Goal: Information Seeking & Learning: Learn about a topic

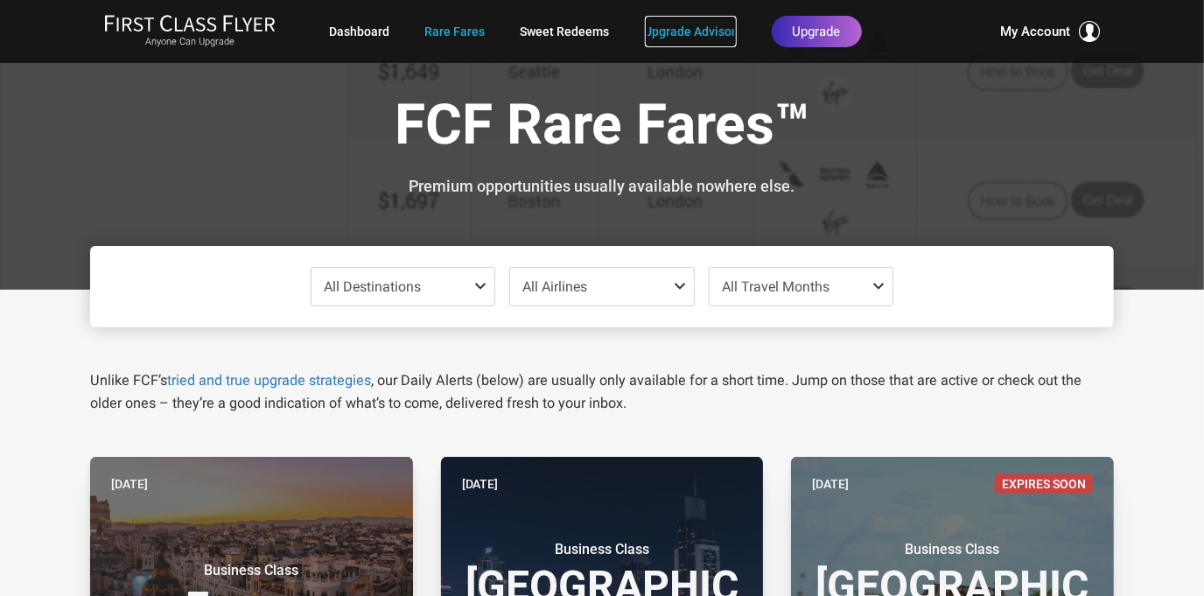
click at [673, 29] on link "Upgrade Advisor" at bounding box center [691, 32] width 92 height 32
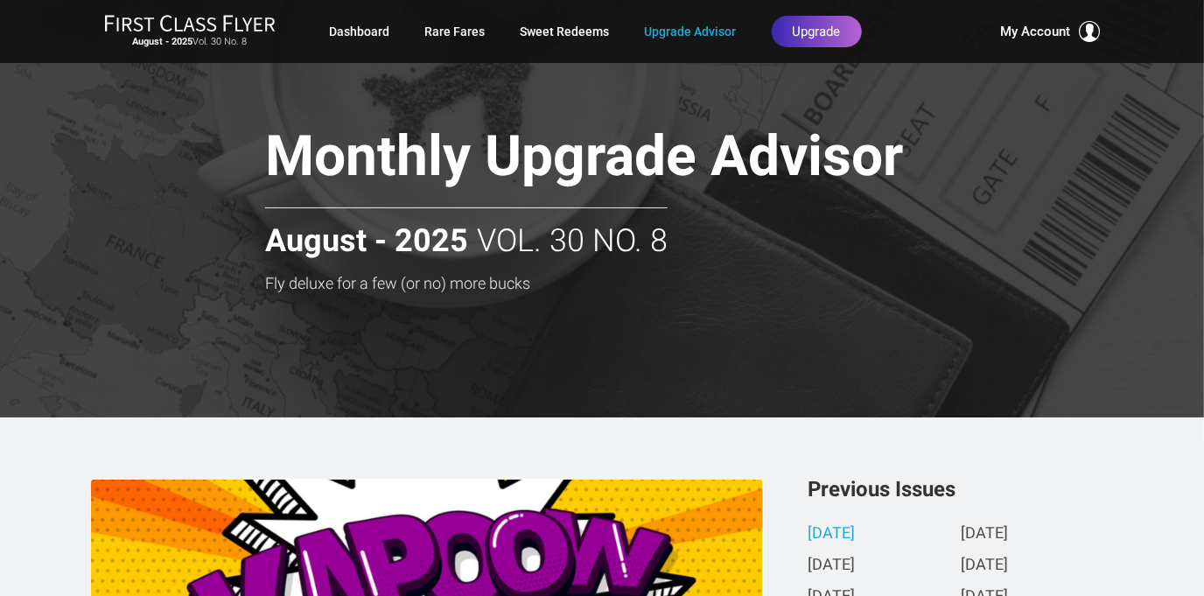
click at [794, 302] on div "Monthly Upgrade Advisor Fly deluxe for a few (or no) more bucks Monthly Upgrade…" at bounding box center [602, 209] width 1024 height 418
click at [566, 36] on link "Sweet Redeems" at bounding box center [565, 32] width 89 height 32
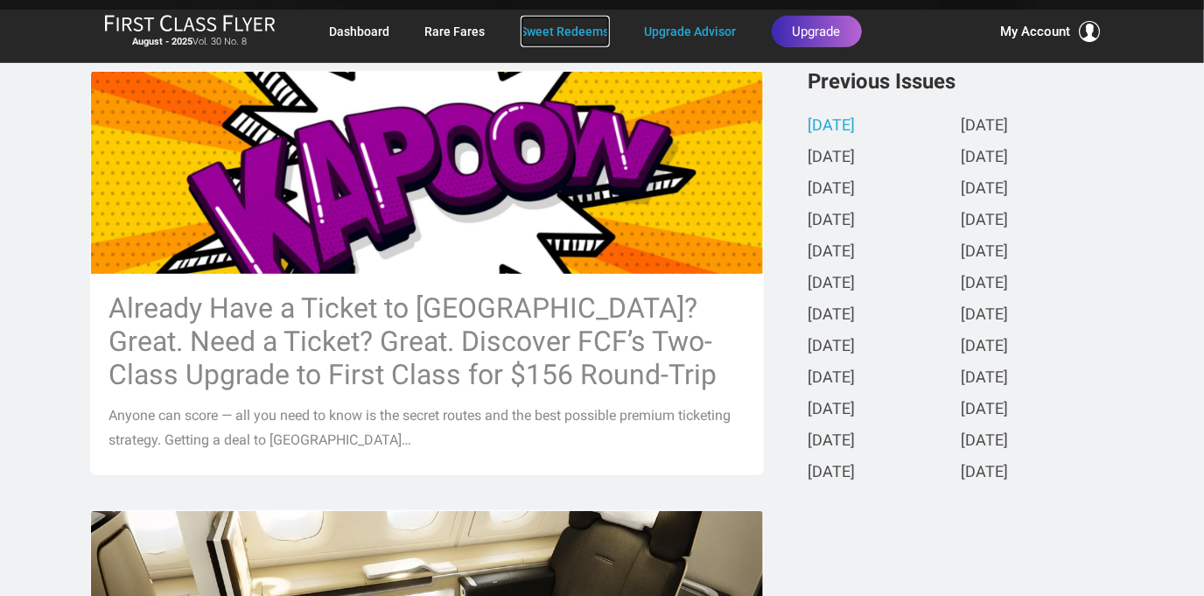
scroll to position [408, 0]
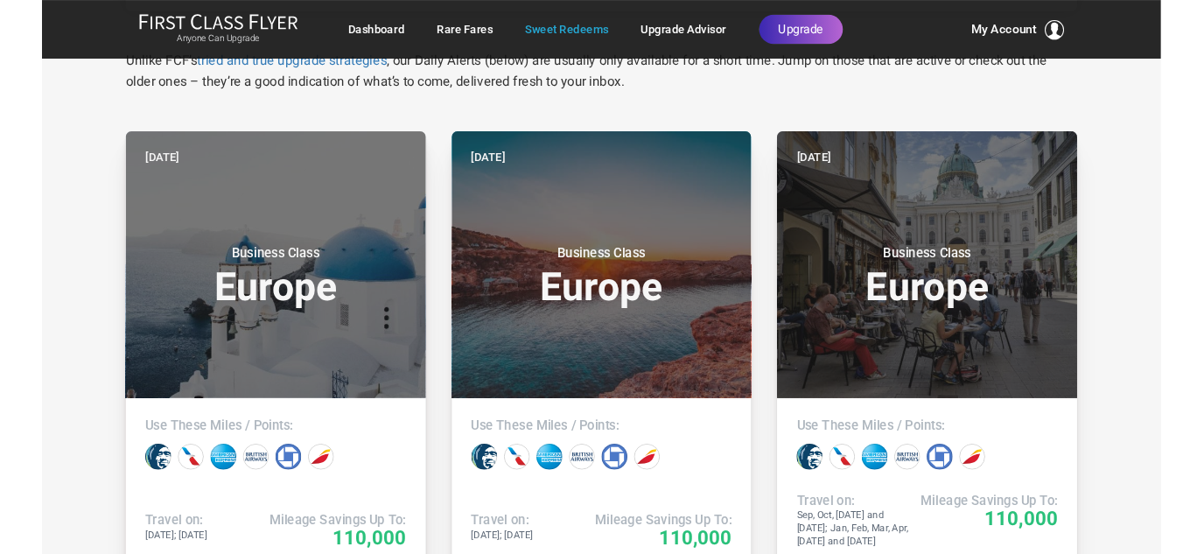
scroll to position [315, 0]
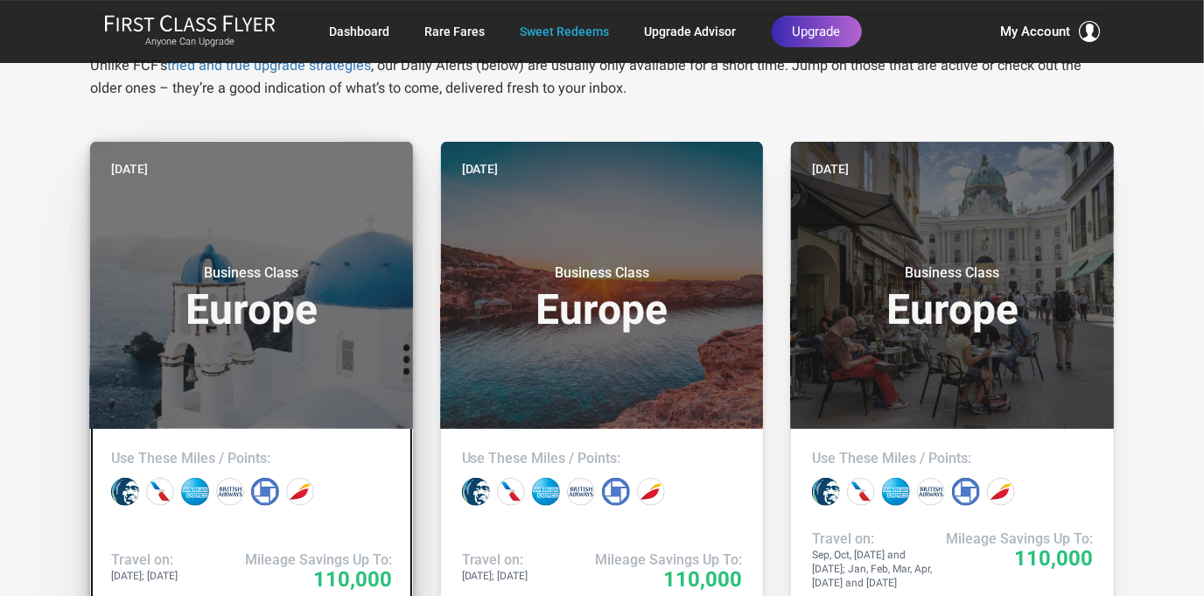
click at [354, 358] on header "Yesterday Business Class Europe" at bounding box center [251, 285] width 323 height 287
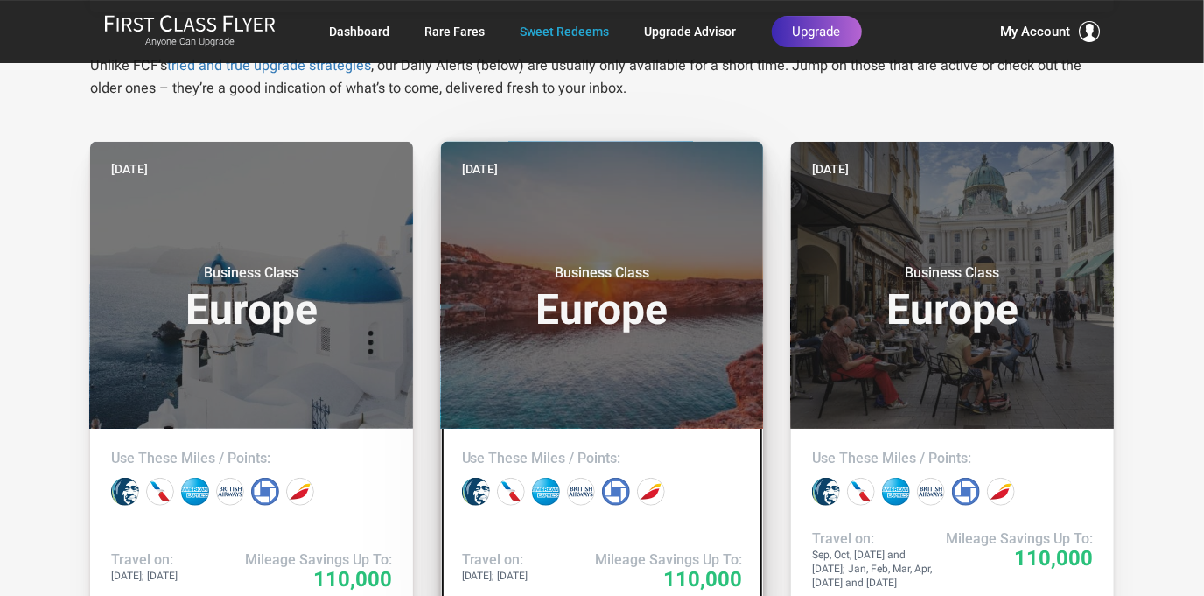
click at [676, 313] on h3 "Business Class Europe" at bounding box center [602, 297] width 281 height 67
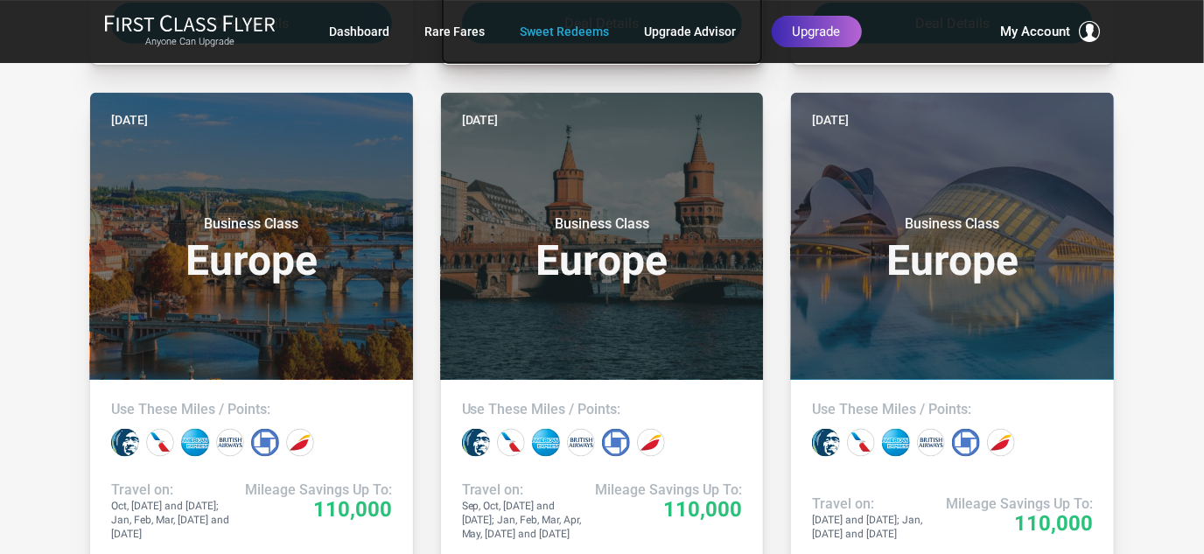
scroll to position [930, 0]
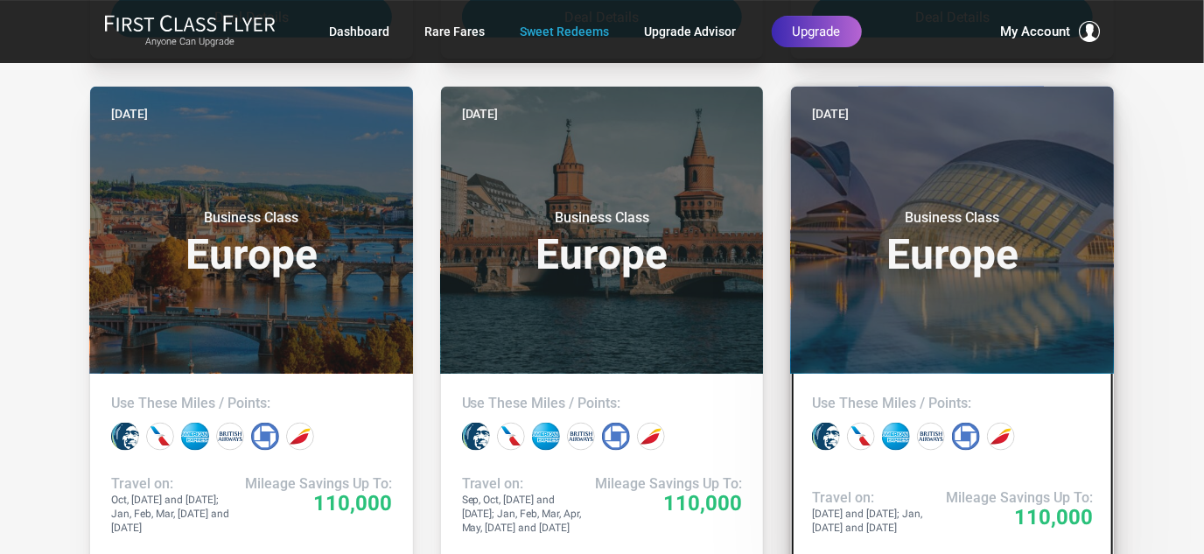
click at [1020, 249] on h3 "Business Class Europe" at bounding box center [952, 242] width 281 height 67
click at [1001, 184] on header "Two days ago Business Class Europe" at bounding box center [952, 230] width 323 height 287
click at [956, 320] on header "Two days ago Business Class Europe" at bounding box center [952, 230] width 323 height 287
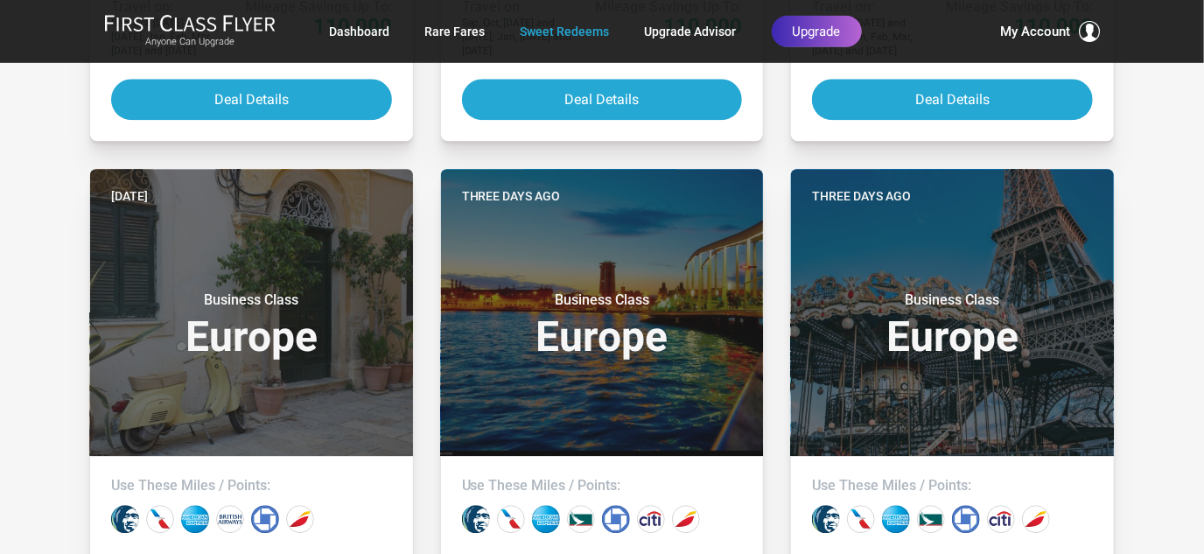
scroll to position [1966, 0]
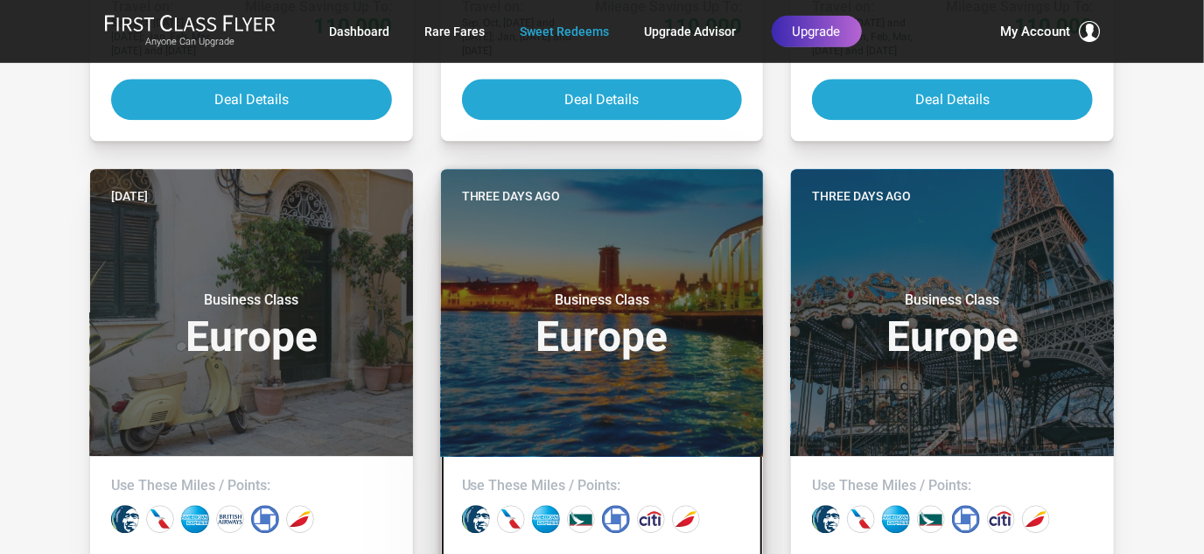
click at [688, 254] on header "Three days ago Business Class Europe" at bounding box center [602, 312] width 323 height 287
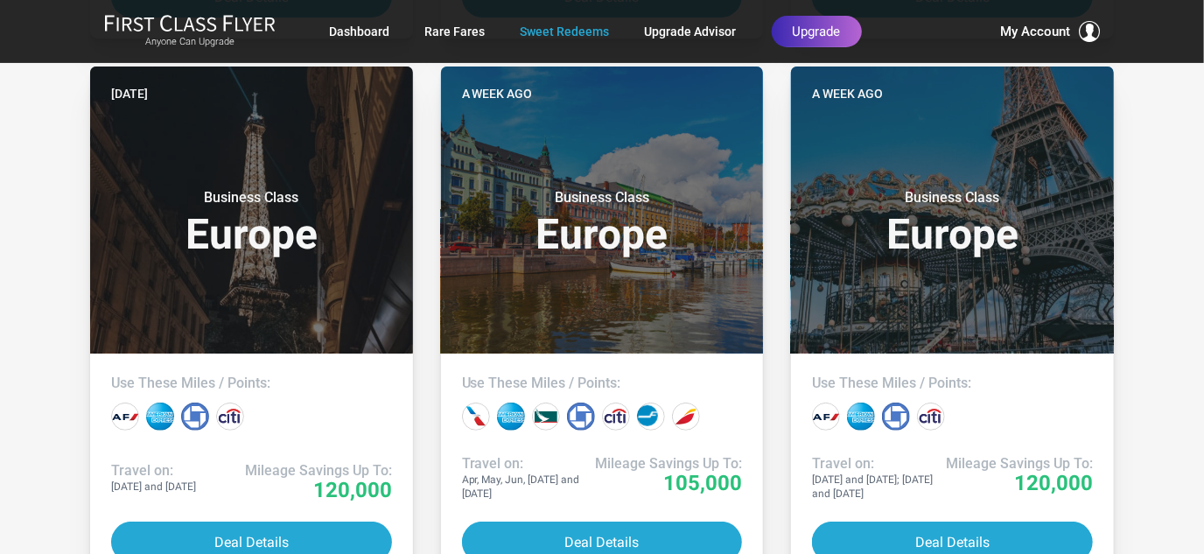
scroll to position [3162, 0]
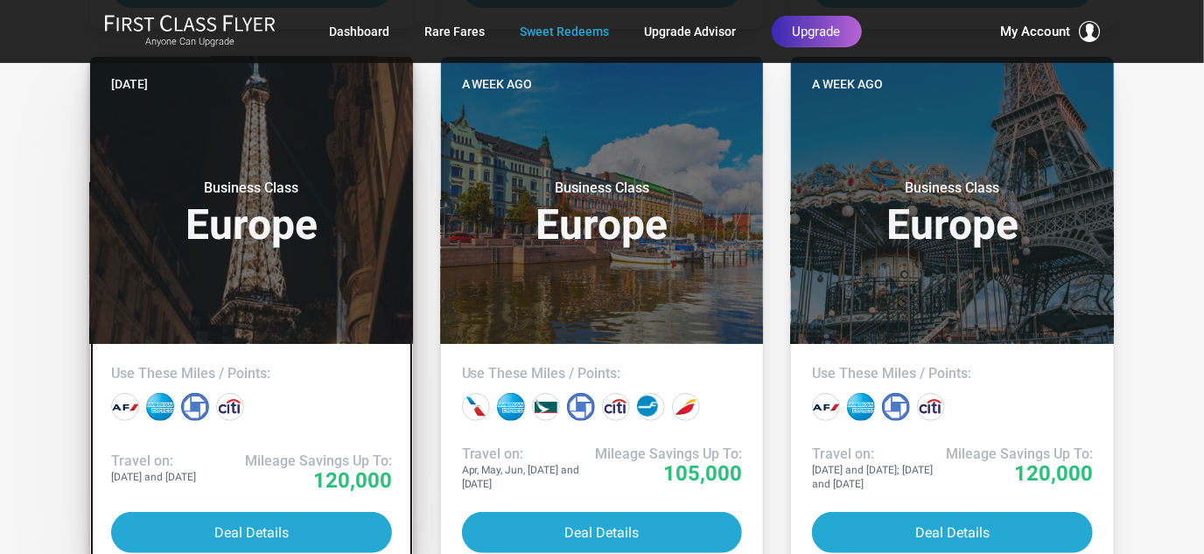
click at [359, 277] on header "Four days ago Business Class Europe" at bounding box center [251, 200] width 323 height 287
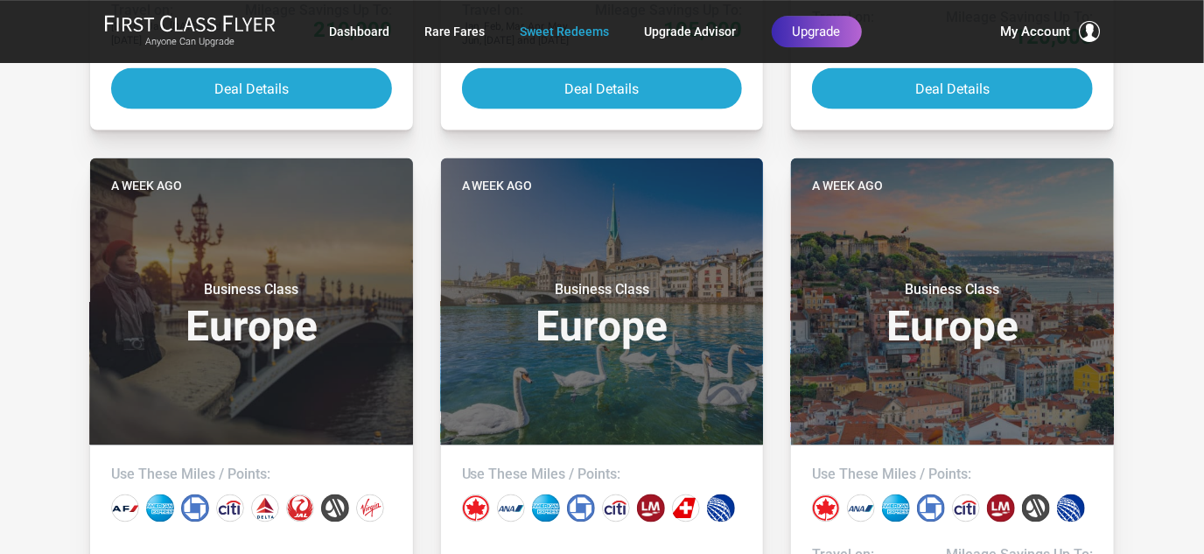
scroll to position [4156, 0]
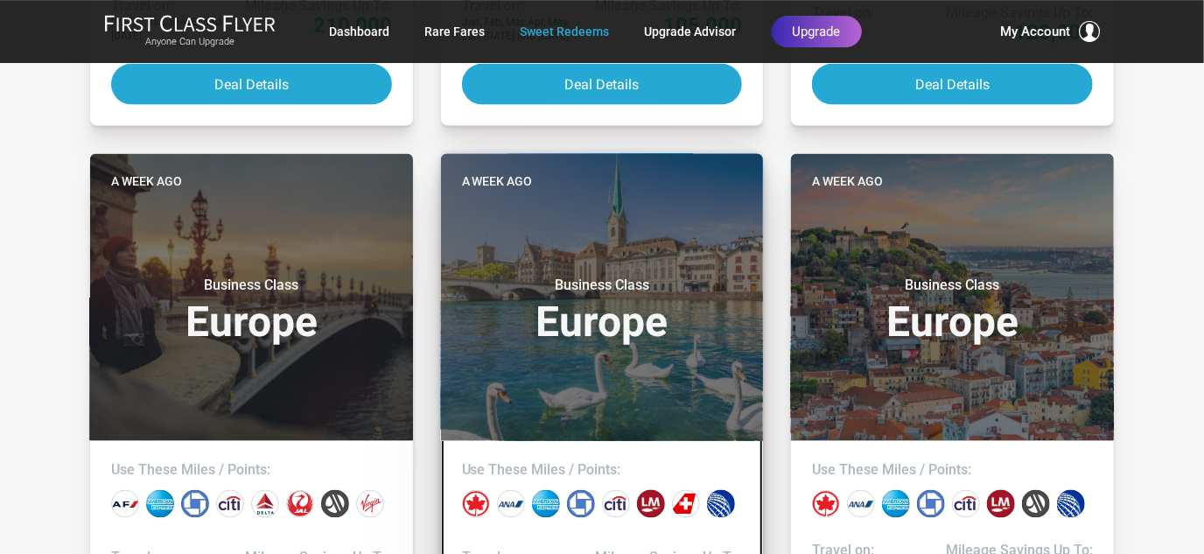
click at [693, 246] on header "A week ago Business Class Europe" at bounding box center [602, 296] width 323 height 287
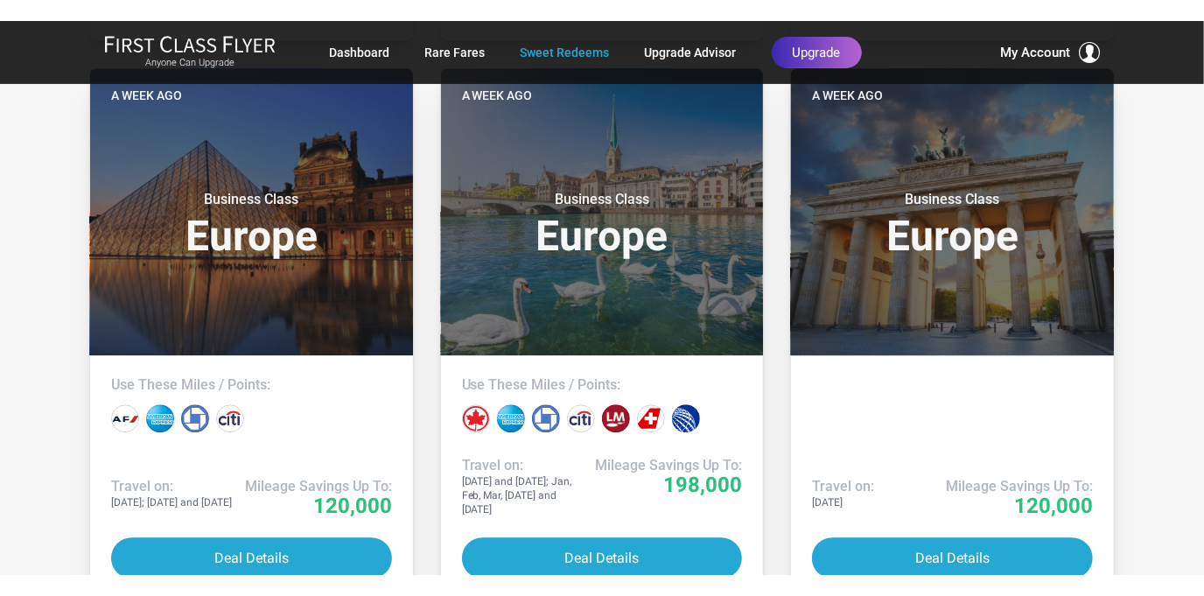
scroll to position [4807, 0]
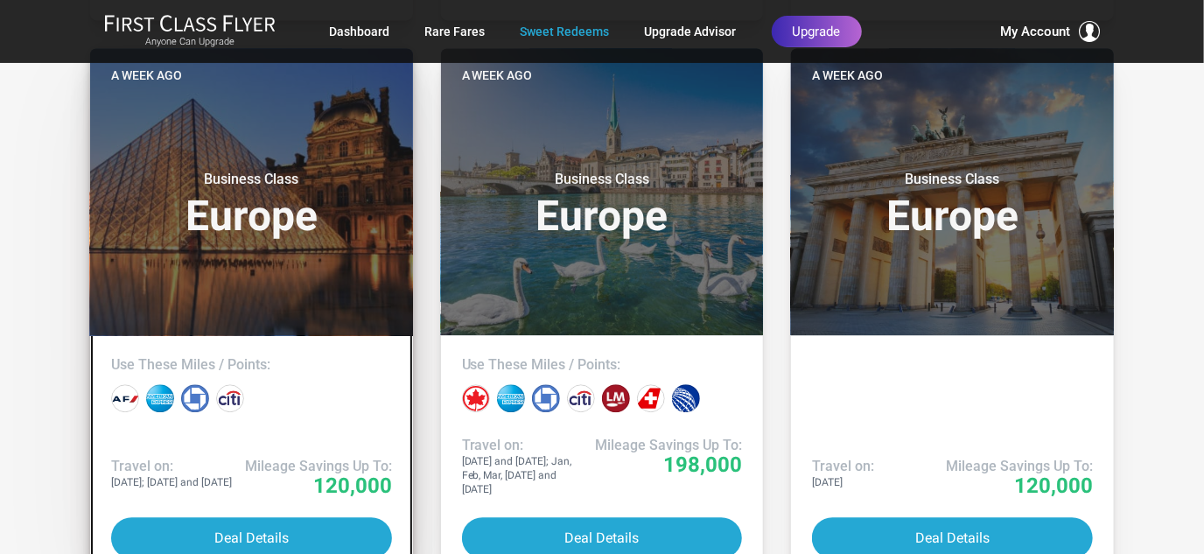
click at [352, 172] on small "Business Class" at bounding box center [251, 180] width 219 height 18
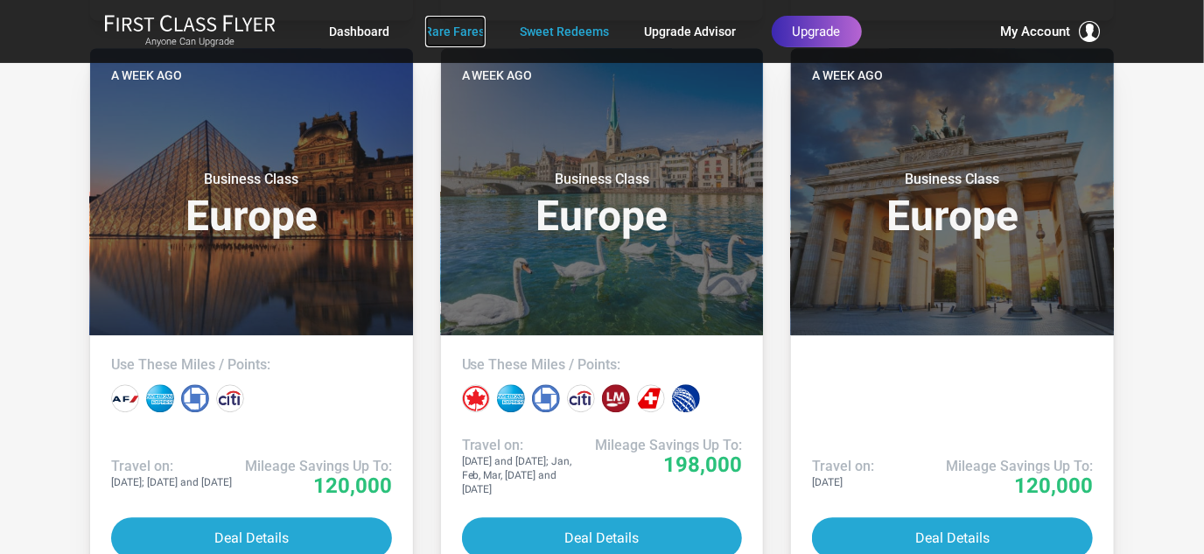
click at [460, 30] on link "Rare Fares" at bounding box center [455, 32] width 60 height 32
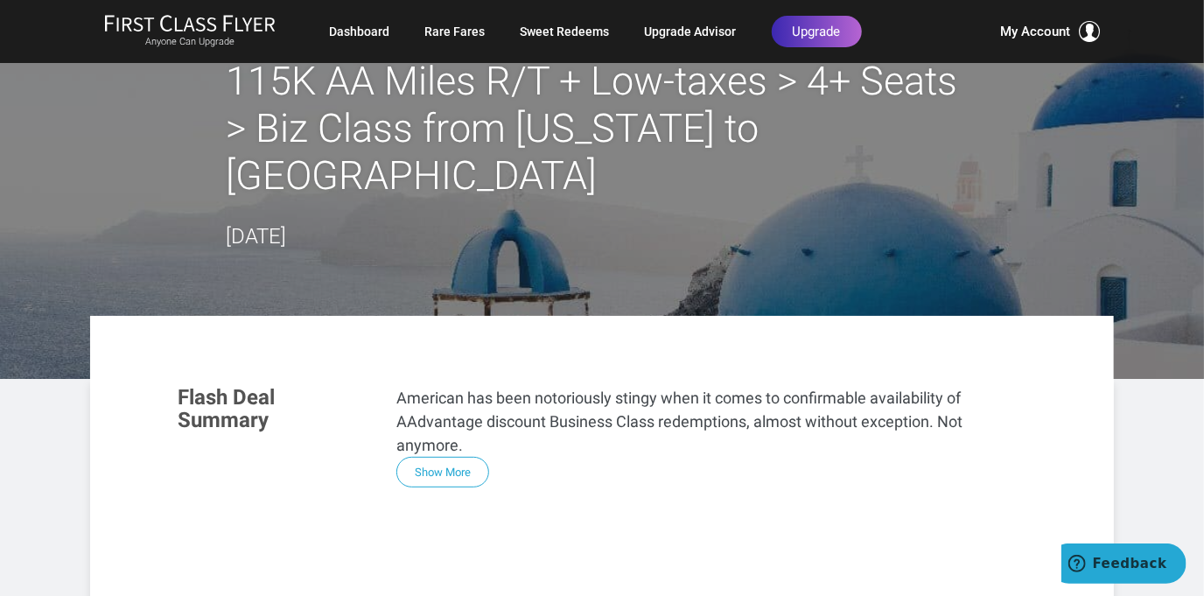
scroll to position [33, 0]
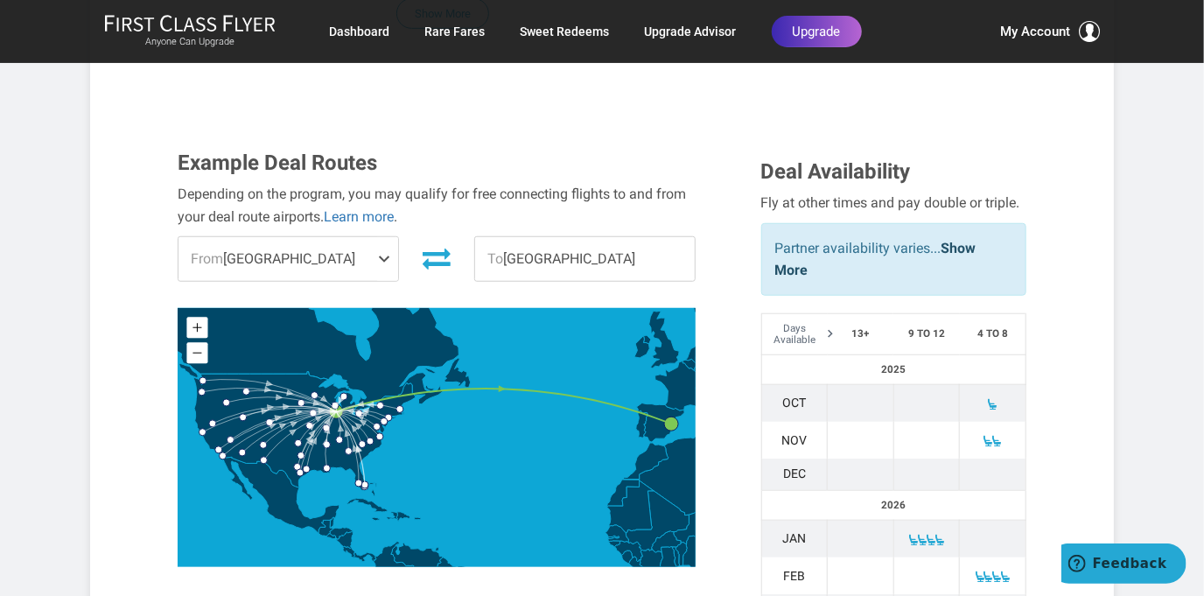
scroll to position [495, 0]
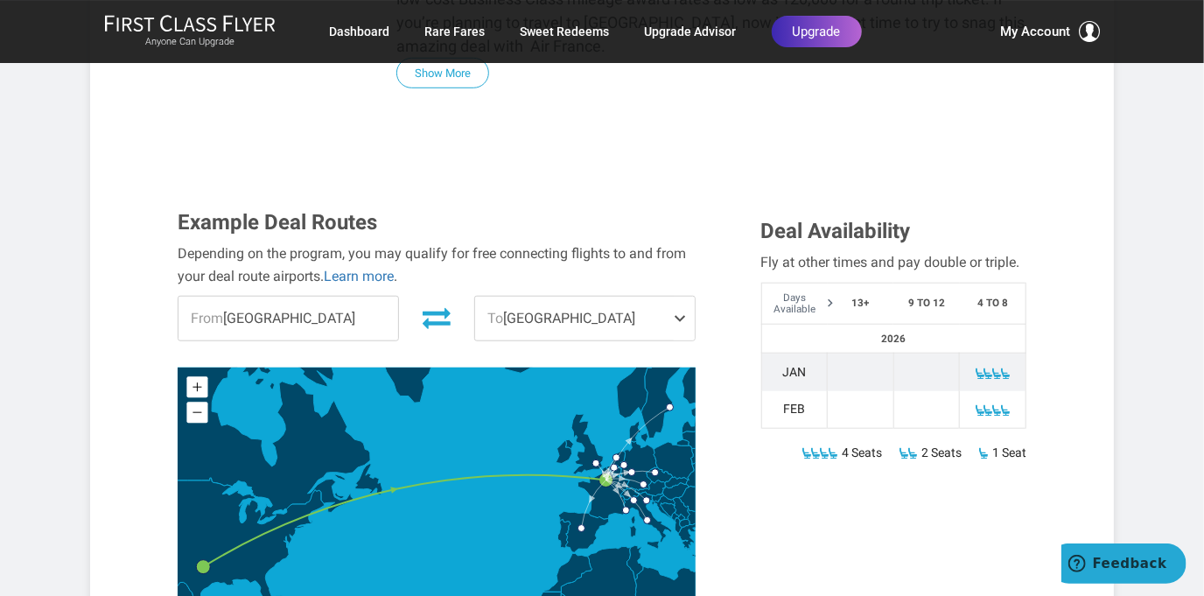
scroll to position [530, 0]
click at [446, 305] on icon at bounding box center [437, 319] width 28 height 28
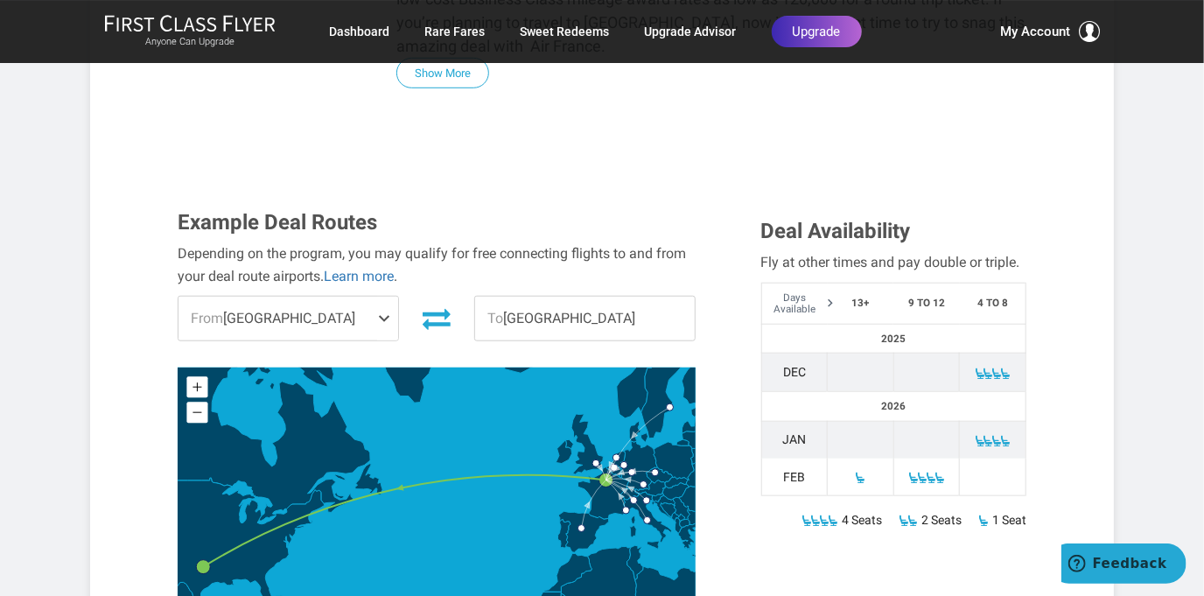
click at [448, 310] on icon at bounding box center [437, 320] width 28 height 21
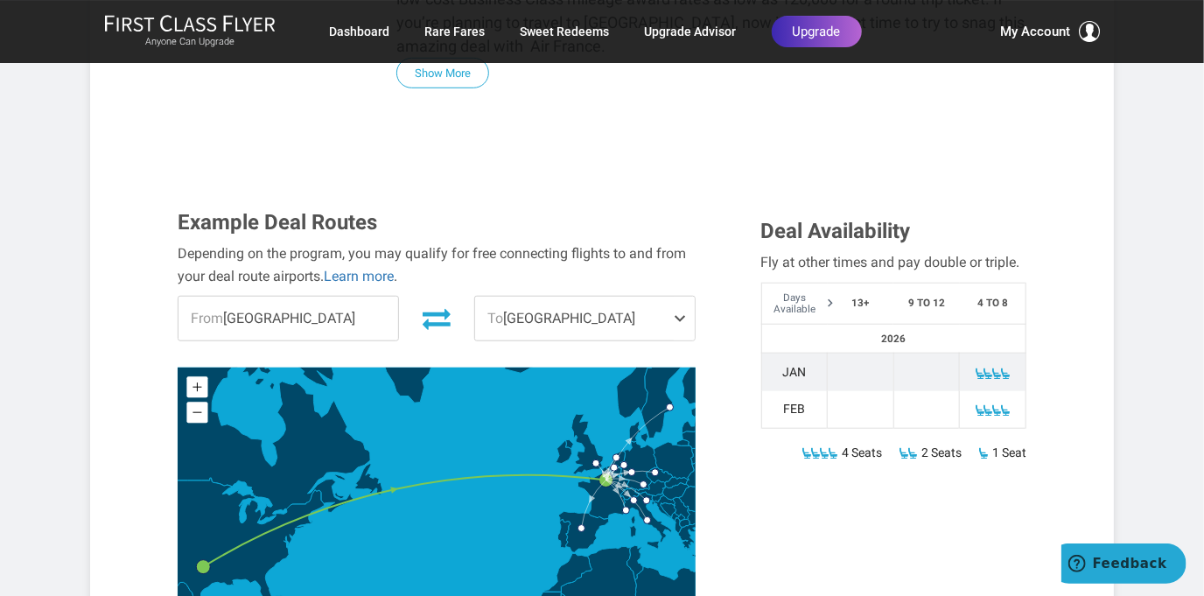
click at [446, 310] on icon at bounding box center [437, 320] width 28 height 21
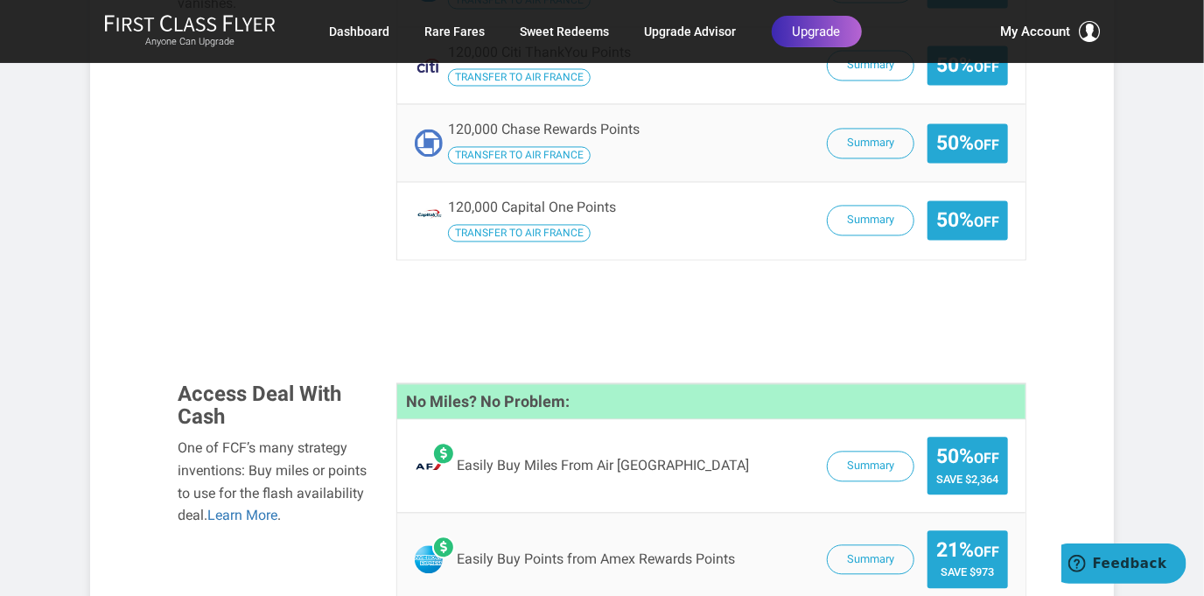
scroll to position [1506, 0]
click at [973, 473] on span "Save $2,364" at bounding box center [968, 479] width 63 height 13
click at [870, 452] on button "Summary" at bounding box center [871, 467] width 88 height 31
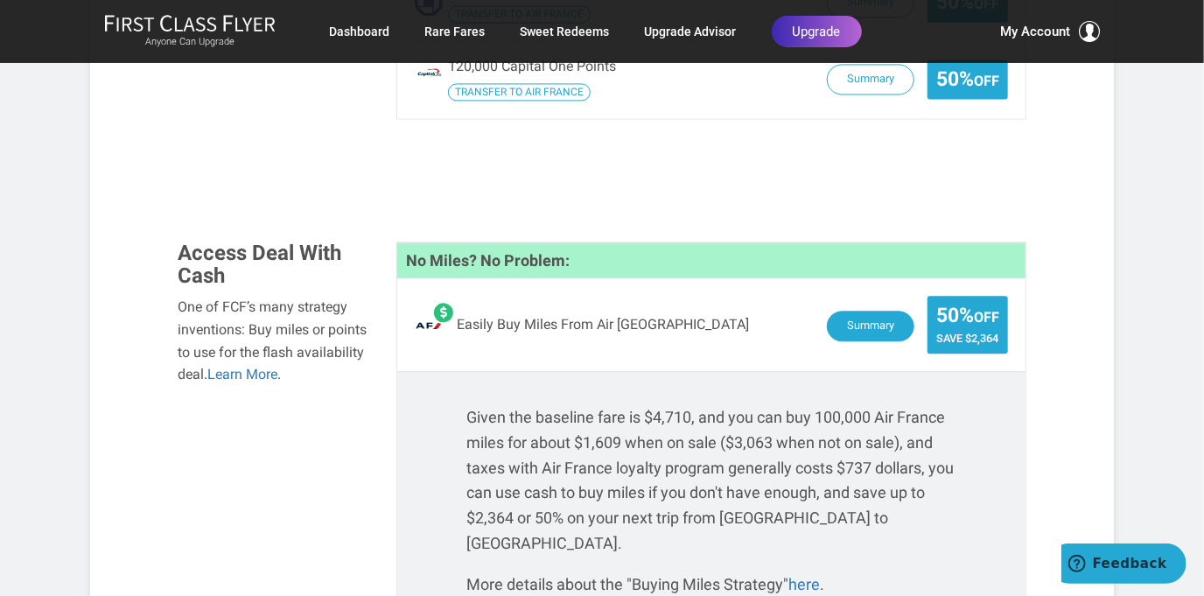
scroll to position [1646, 0]
click at [809, 576] on link "here" at bounding box center [805, 585] width 32 height 18
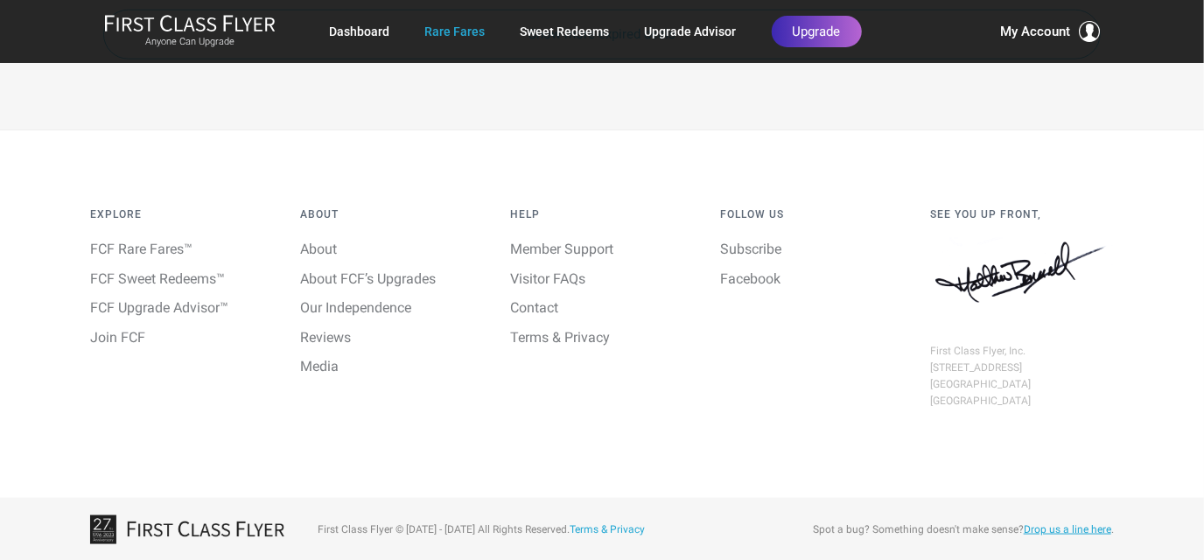
scroll to position [1445, 0]
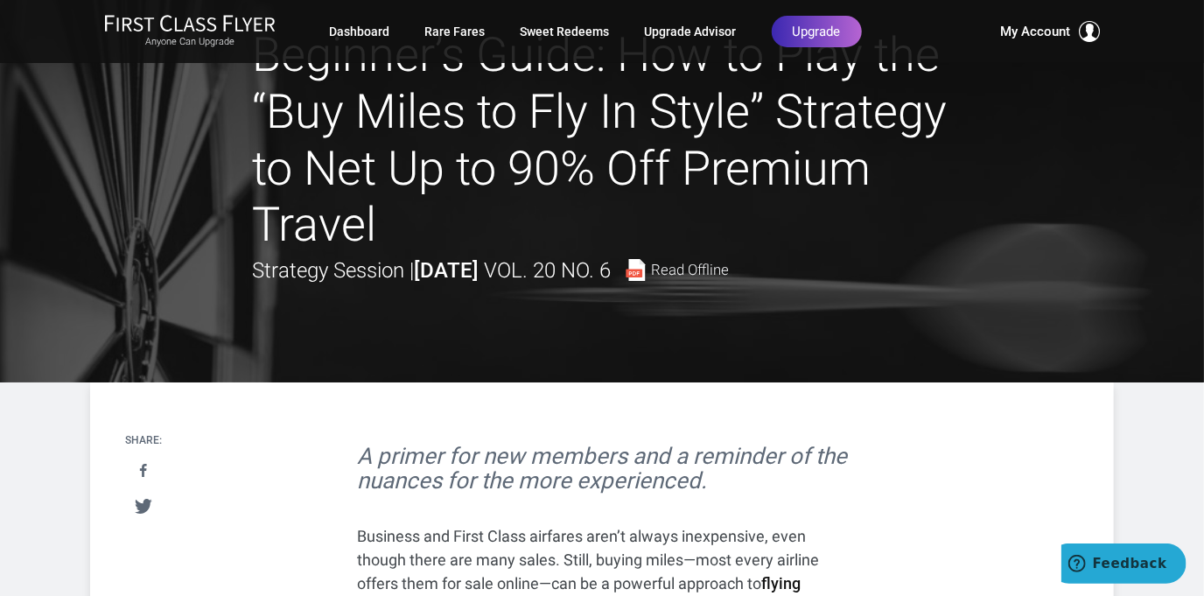
scroll to position [73, 0]
